Goal: Task Accomplishment & Management: Manage account settings

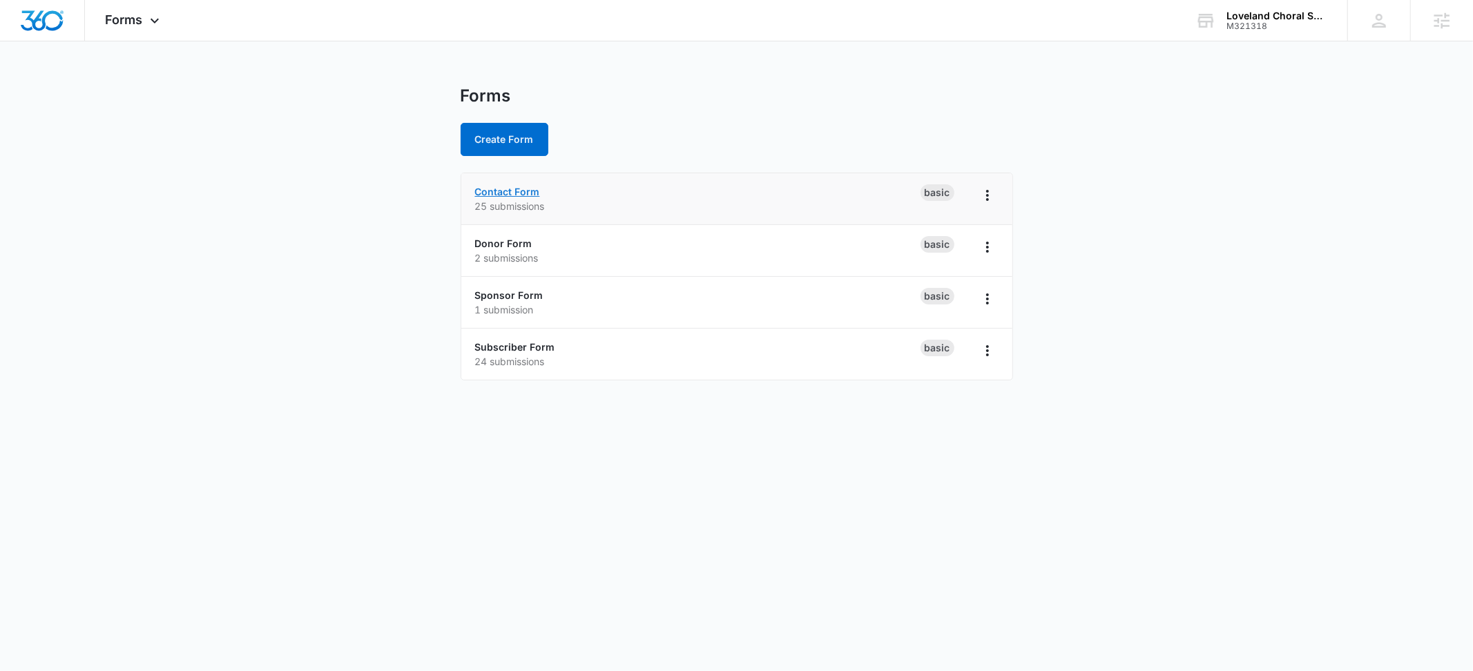
click at [494, 191] on link "Contact Form" at bounding box center [507, 192] width 65 height 12
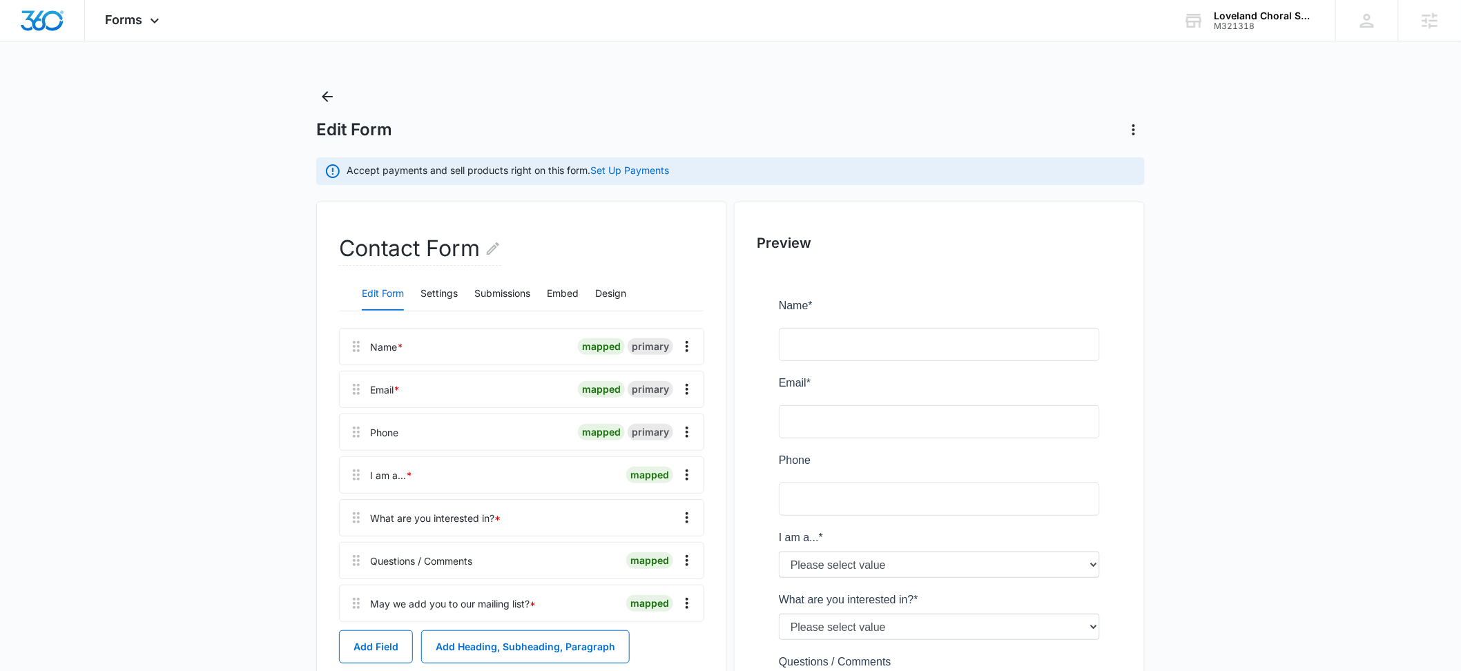
click at [173, 238] on main "Edit Form Accept payments and sell products right on this form. Set Up Payments…" at bounding box center [730, 515] width 1461 height 858
click at [437, 285] on button "Settings" at bounding box center [439, 294] width 37 height 33
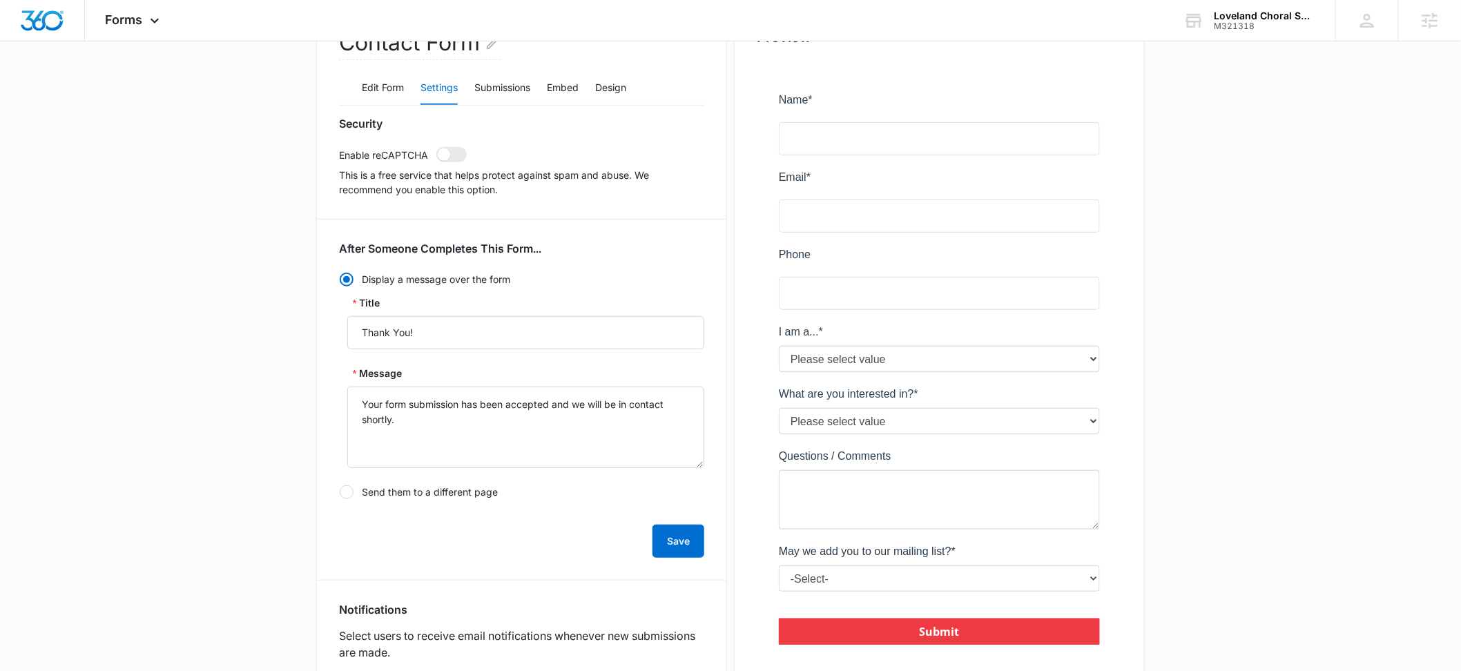
scroll to position [186, 0]
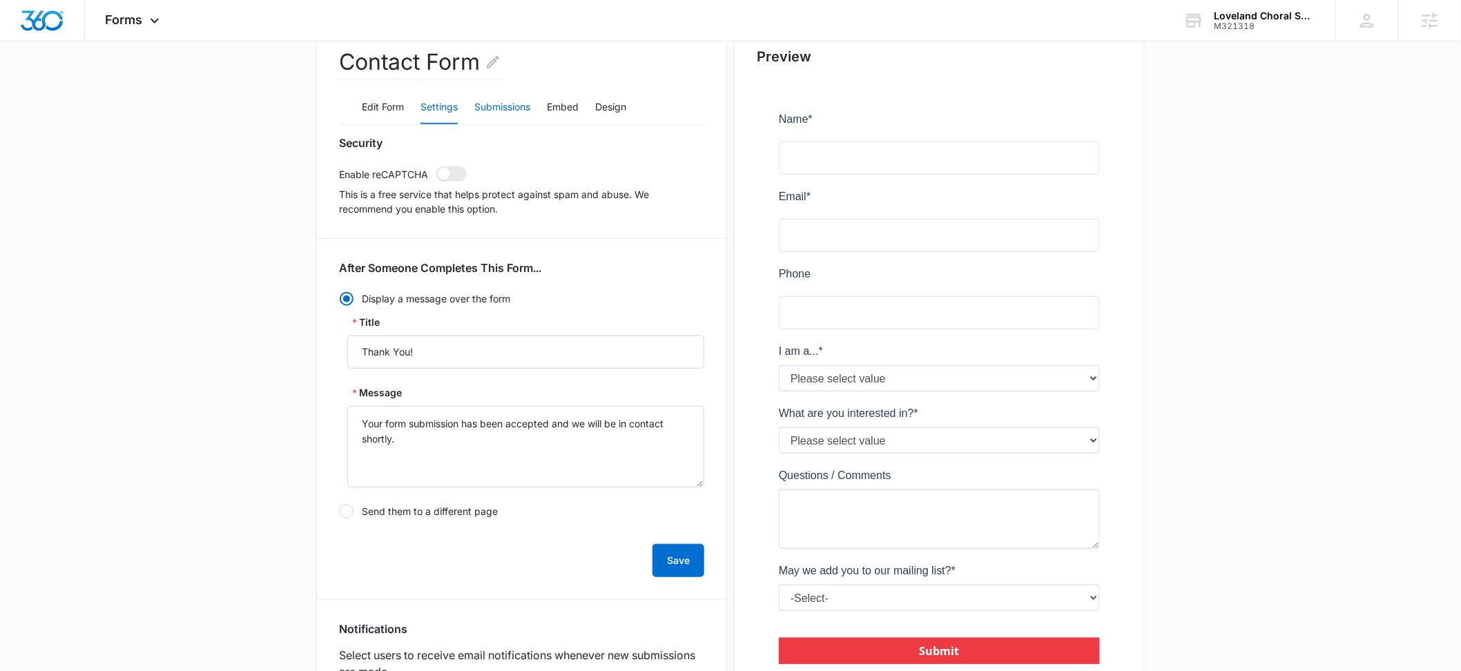
click at [506, 100] on button "Submissions" at bounding box center [502, 107] width 56 height 33
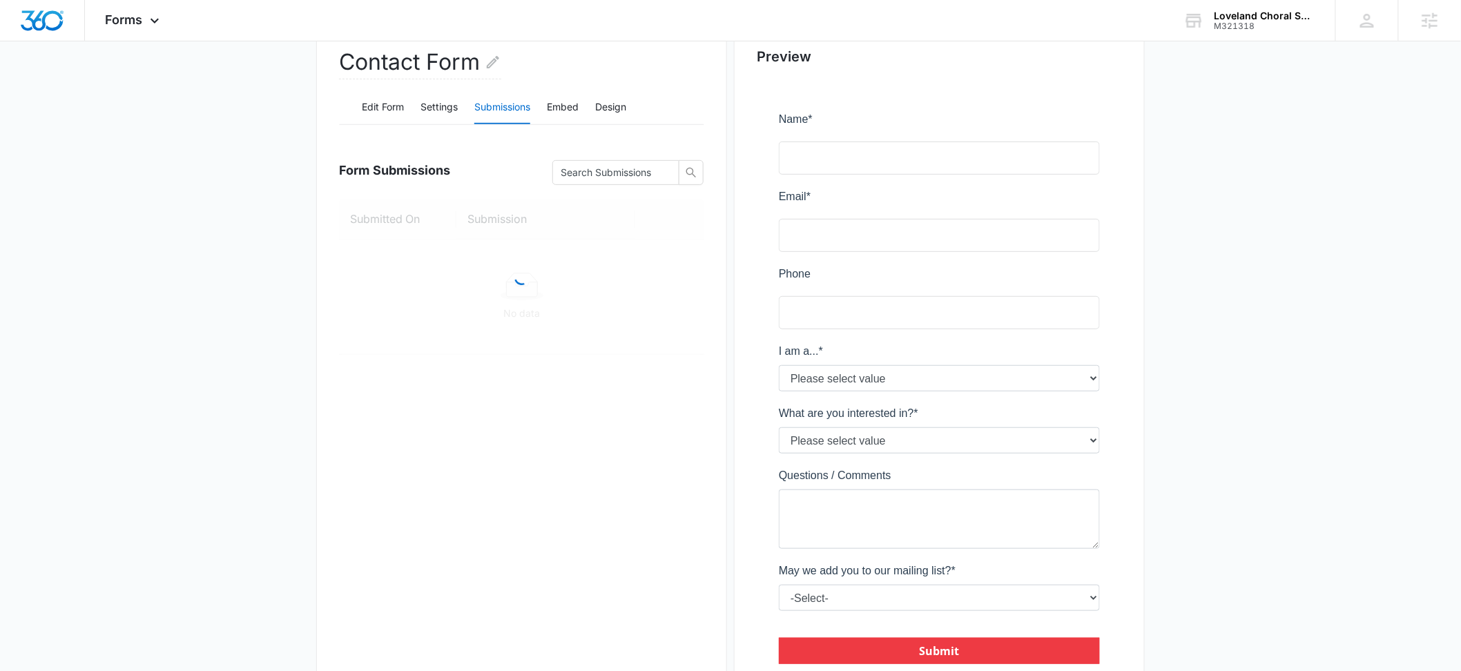
click at [225, 258] on main "Edit Form Accept payments and sell products right on this form. Set Up Payments…" at bounding box center [730, 328] width 1461 height 858
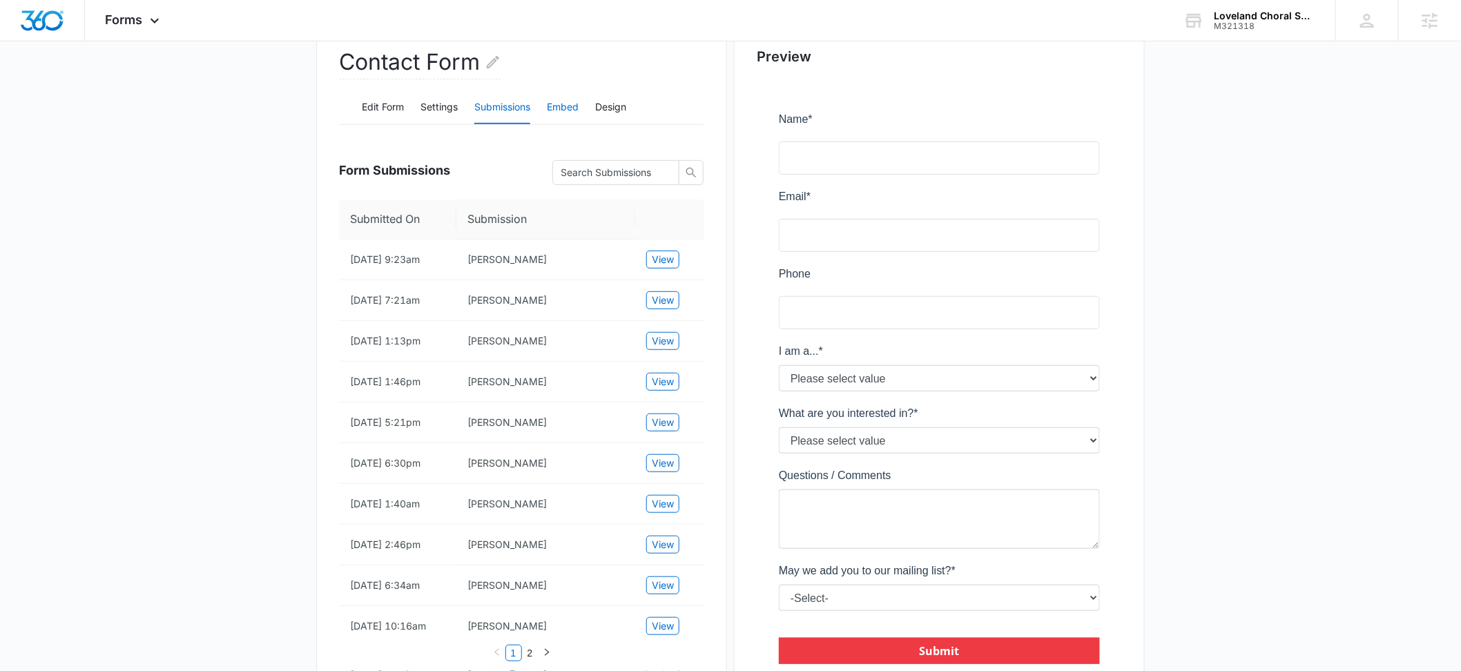
click at [577, 104] on button "Embed" at bounding box center [563, 107] width 32 height 33
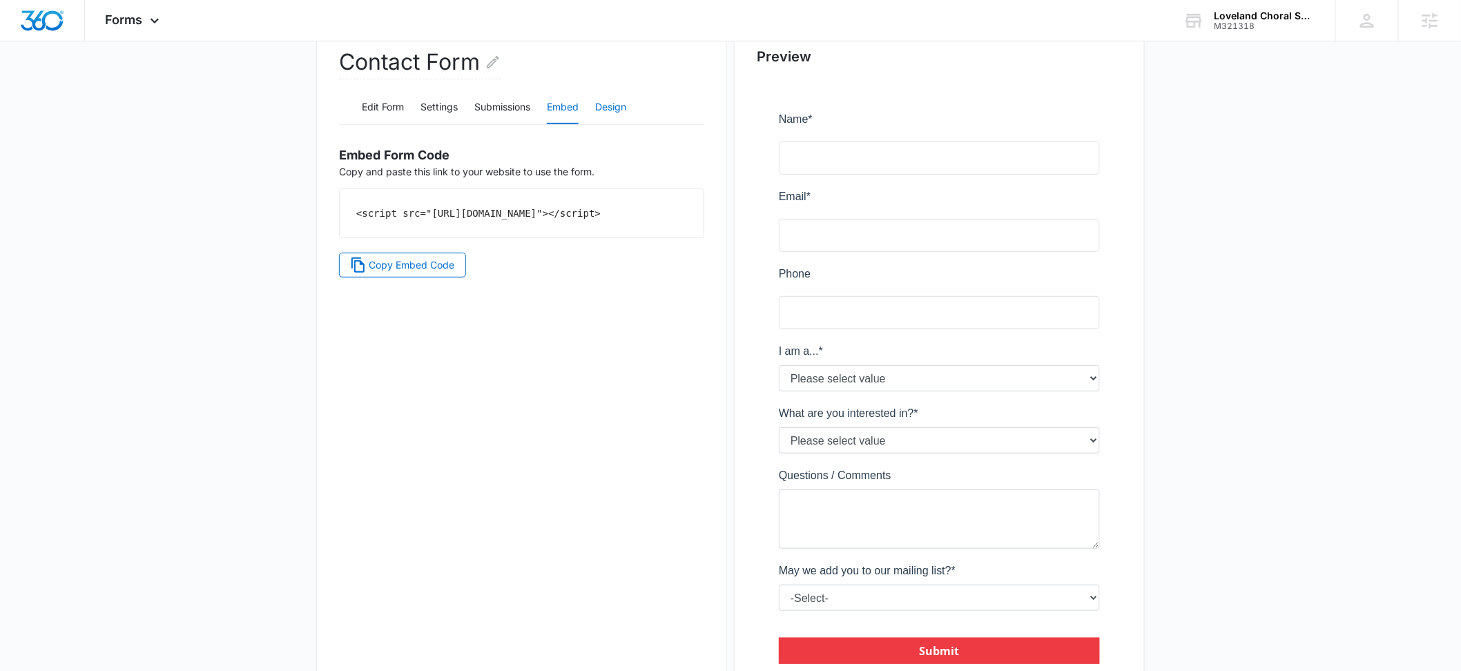
click at [613, 105] on button "Design" at bounding box center [610, 107] width 31 height 33
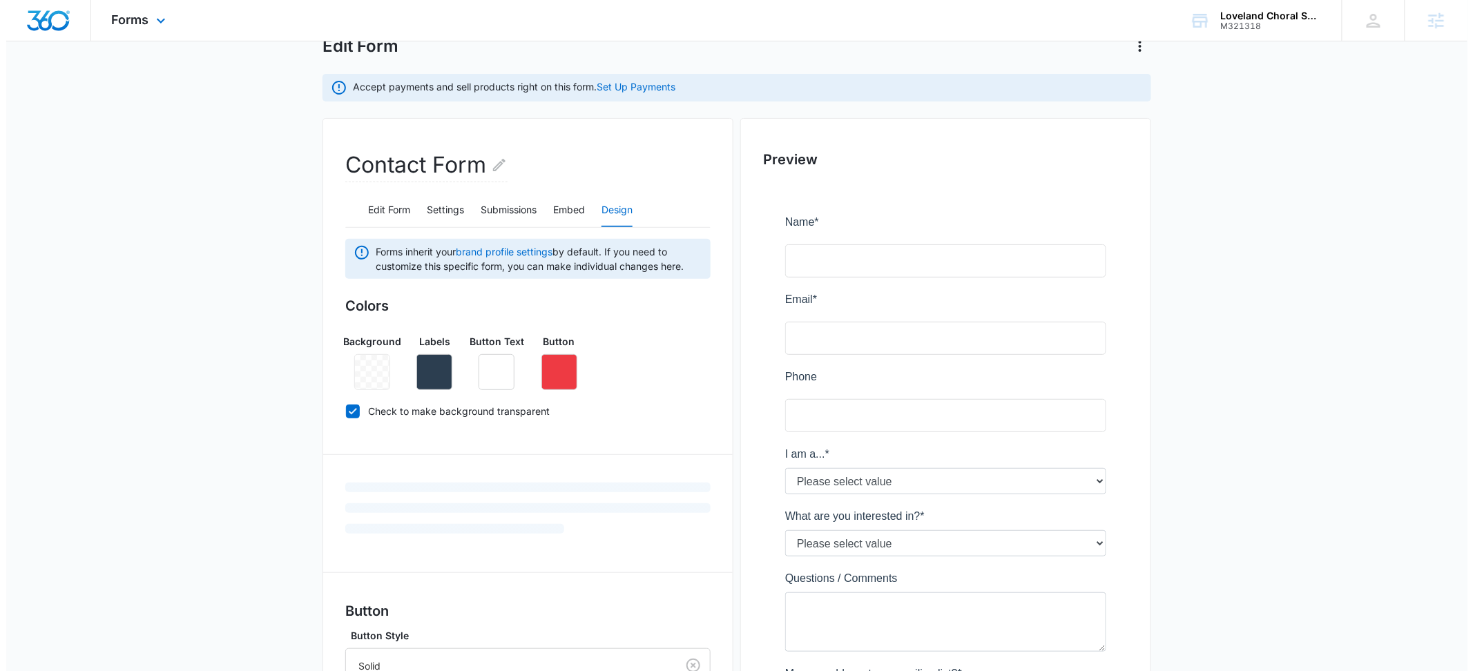
scroll to position [0, 0]
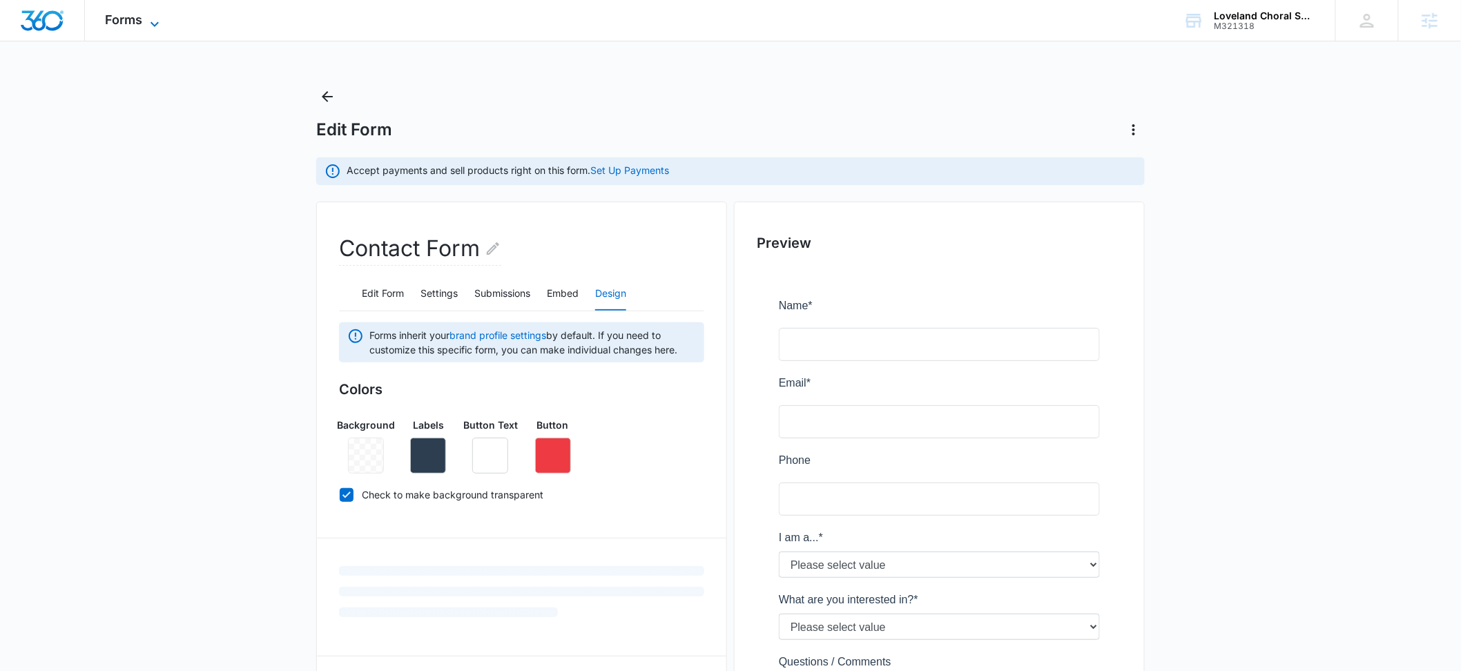
click at [136, 21] on span "Forms" at bounding box center [124, 19] width 37 height 15
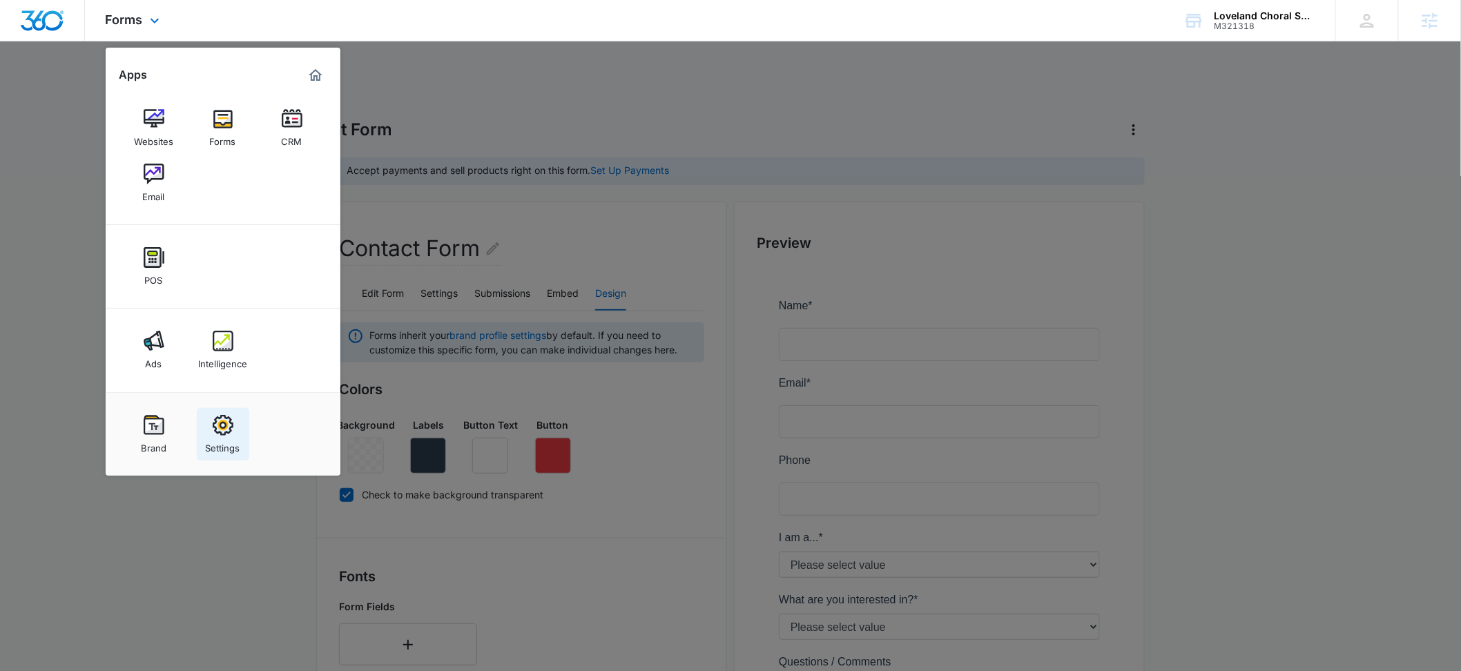
click at [211, 417] on link "Settings" at bounding box center [223, 434] width 52 height 52
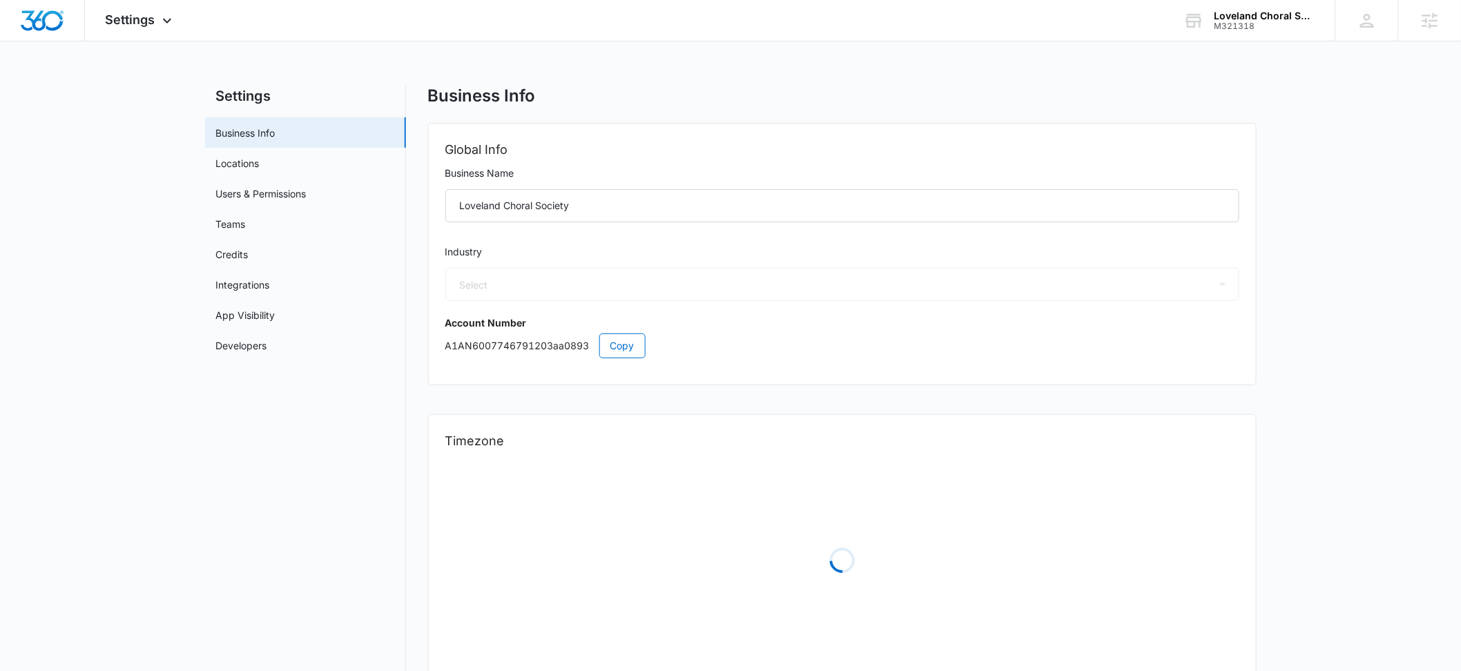
select select "33"
select select "US"
select select "America/[GEOGRAPHIC_DATA]"
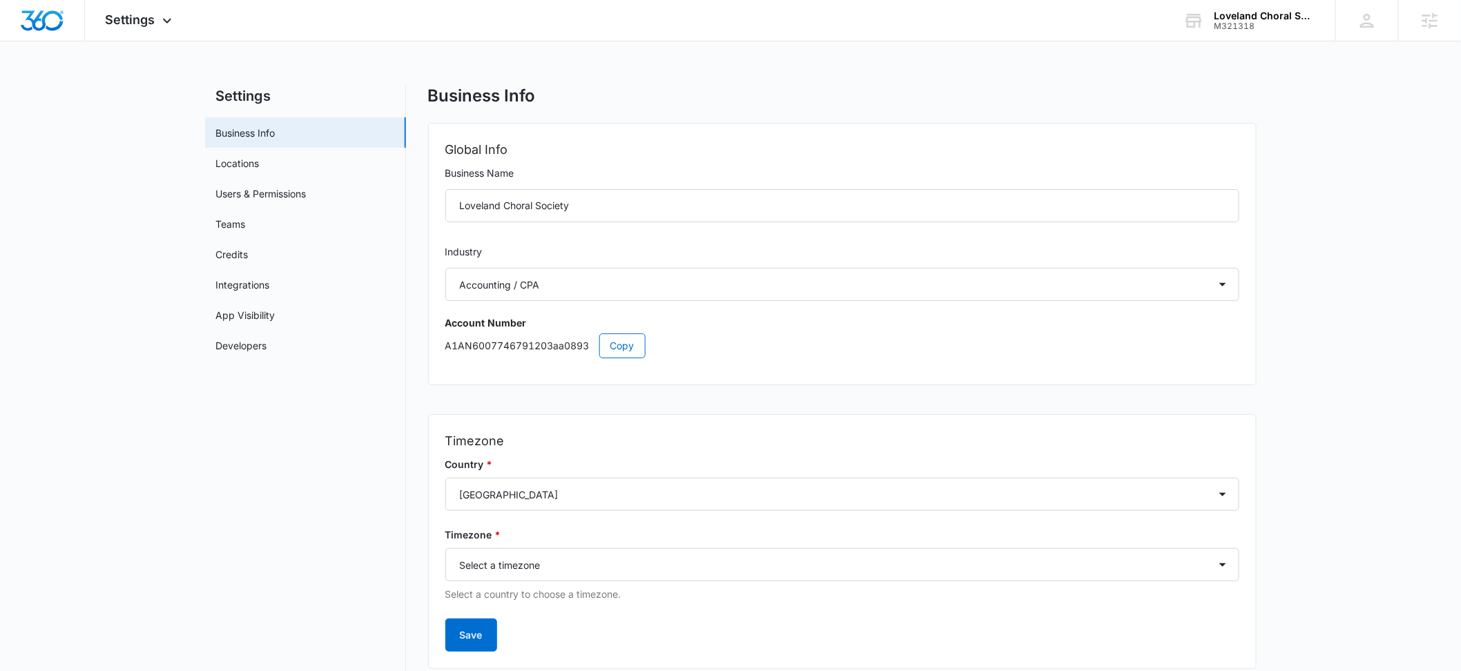
click at [124, 244] on main "Settings Business Info Locations Users & Permissions Teams Credits Integrations…" at bounding box center [730, 400] width 1461 height 629
click at [260, 278] on link "Integrations" at bounding box center [243, 285] width 54 height 15
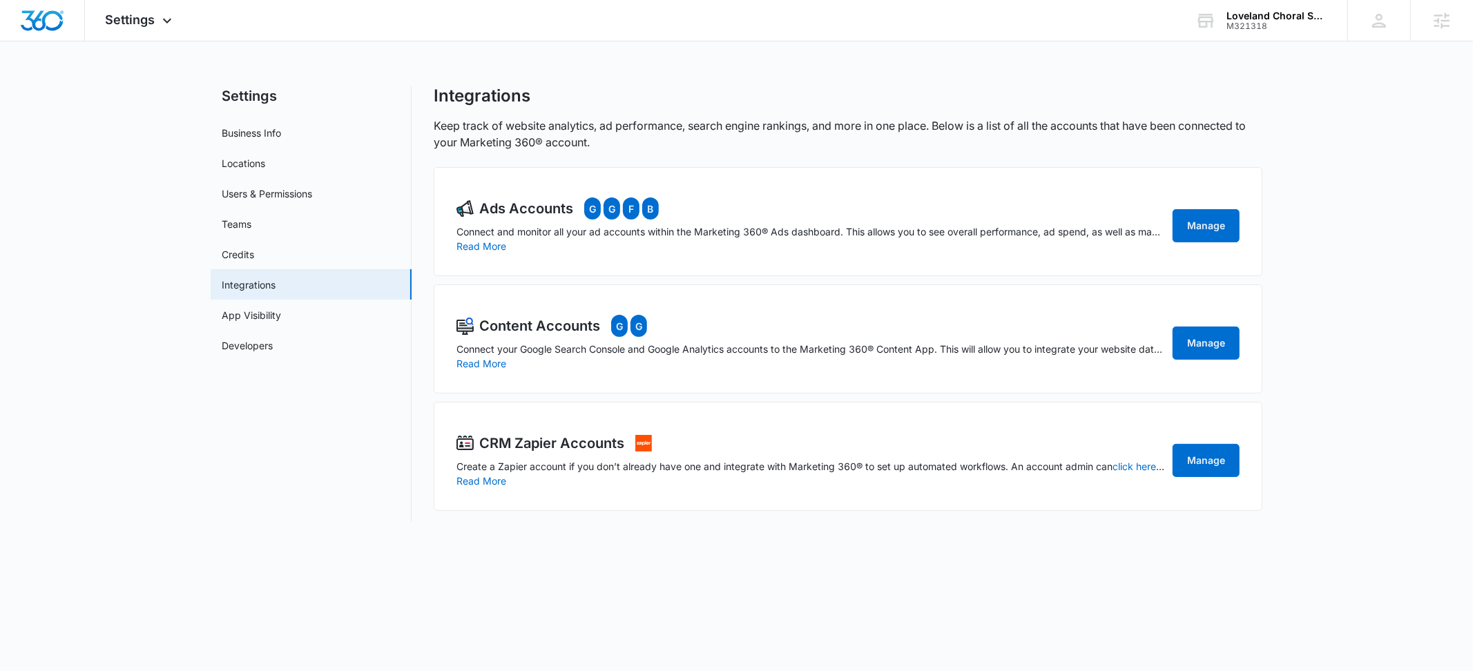
click at [117, 286] on main "Settings Business Info Locations Users & Permissions Teams Credits Integrations…" at bounding box center [736, 312] width 1473 height 453
click at [108, 285] on main "Settings Business Info Locations Users & Permissions Teams Credits Integrations…" at bounding box center [736, 312] width 1473 height 453
click at [106, 286] on main "Settings Business Info Locations Users & Permissions Teams Credits Integrations…" at bounding box center [736, 312] width 1473 height 453
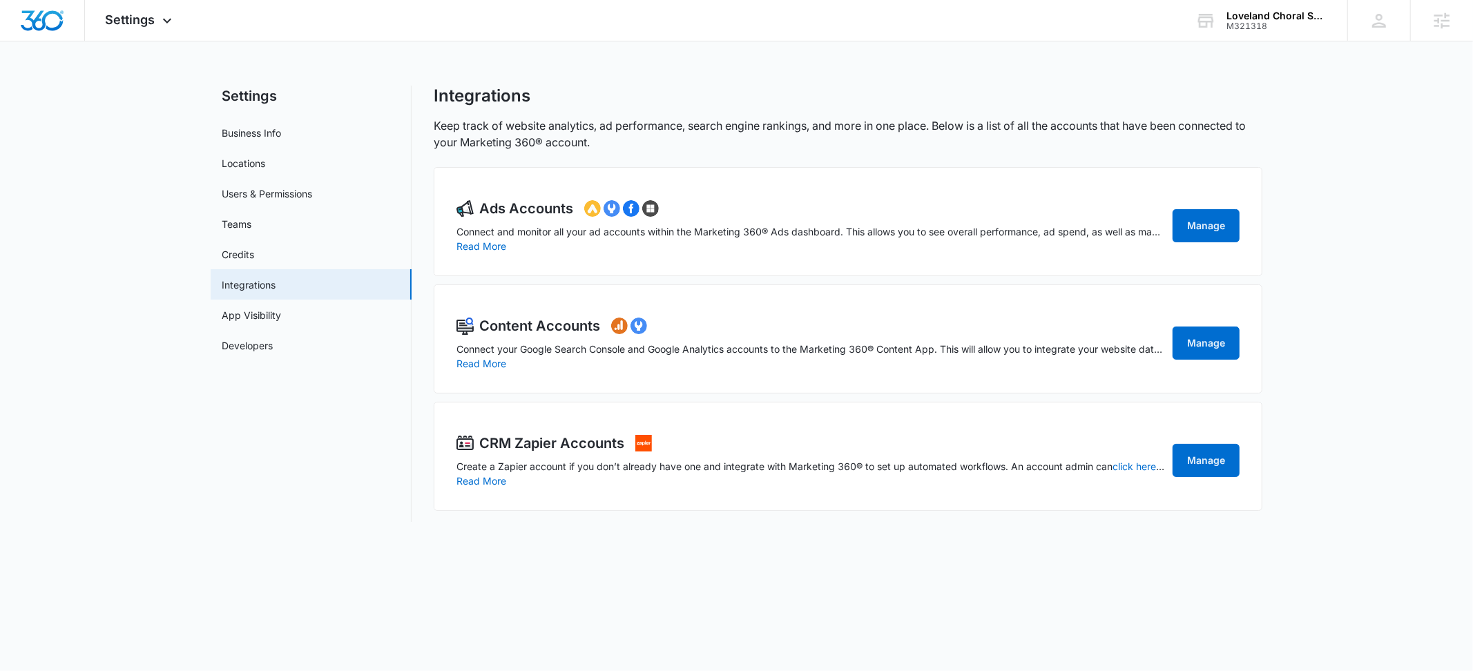
click at [110, 278] on main "Settings Business Info Locations Users & Permissions Teams Credits Integrations…" at bounding box center [736, 312] width 1473 height 453
click at [1122, 465] on link "click here" at bounding box center [1139, 467] width 52 height 12
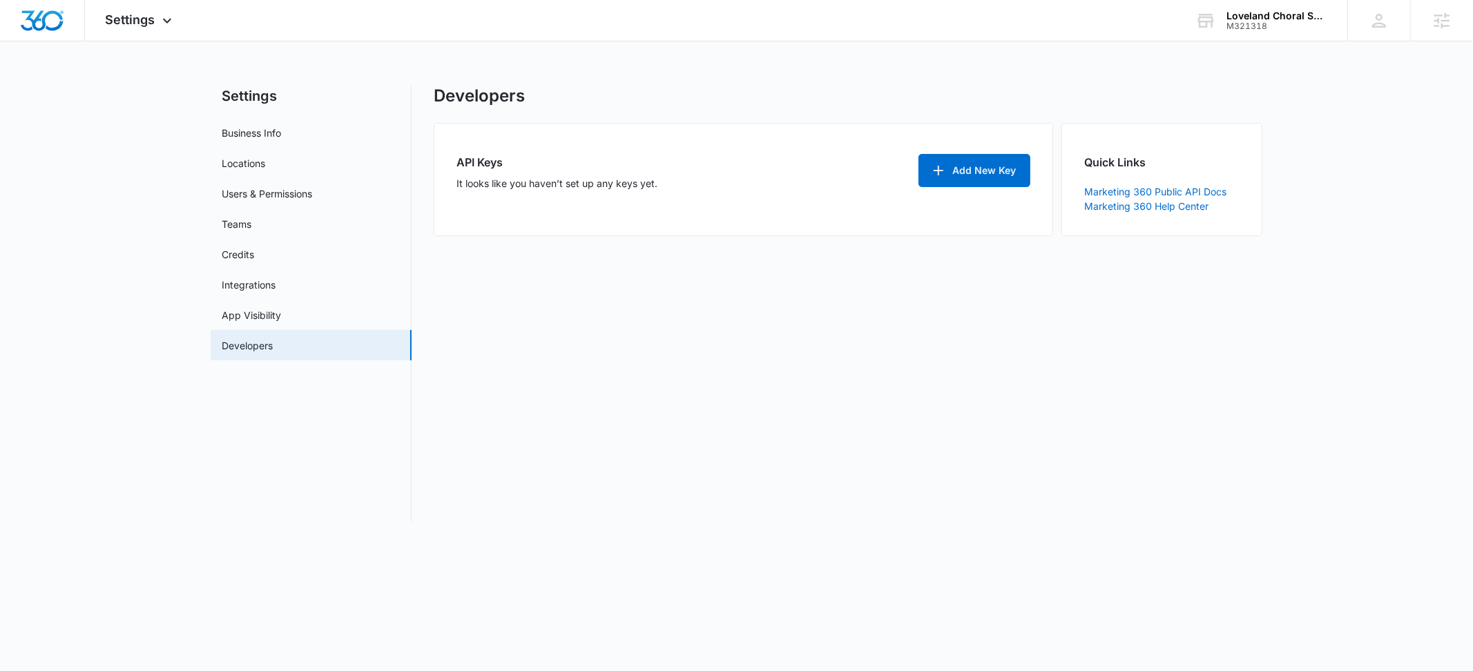
click at [172, 417] on main "Settings Business Info Locations Users & Permissions Teams Credits Integrations…" at bounding box center [736, 312] width 1473 height 453
click at [1155, 189] on link "Marketing 360 Public API Docs" at bounding box center [1155, 192] width 142 height 12
